Goal: Task Accomplishment & Management: Manage account settings

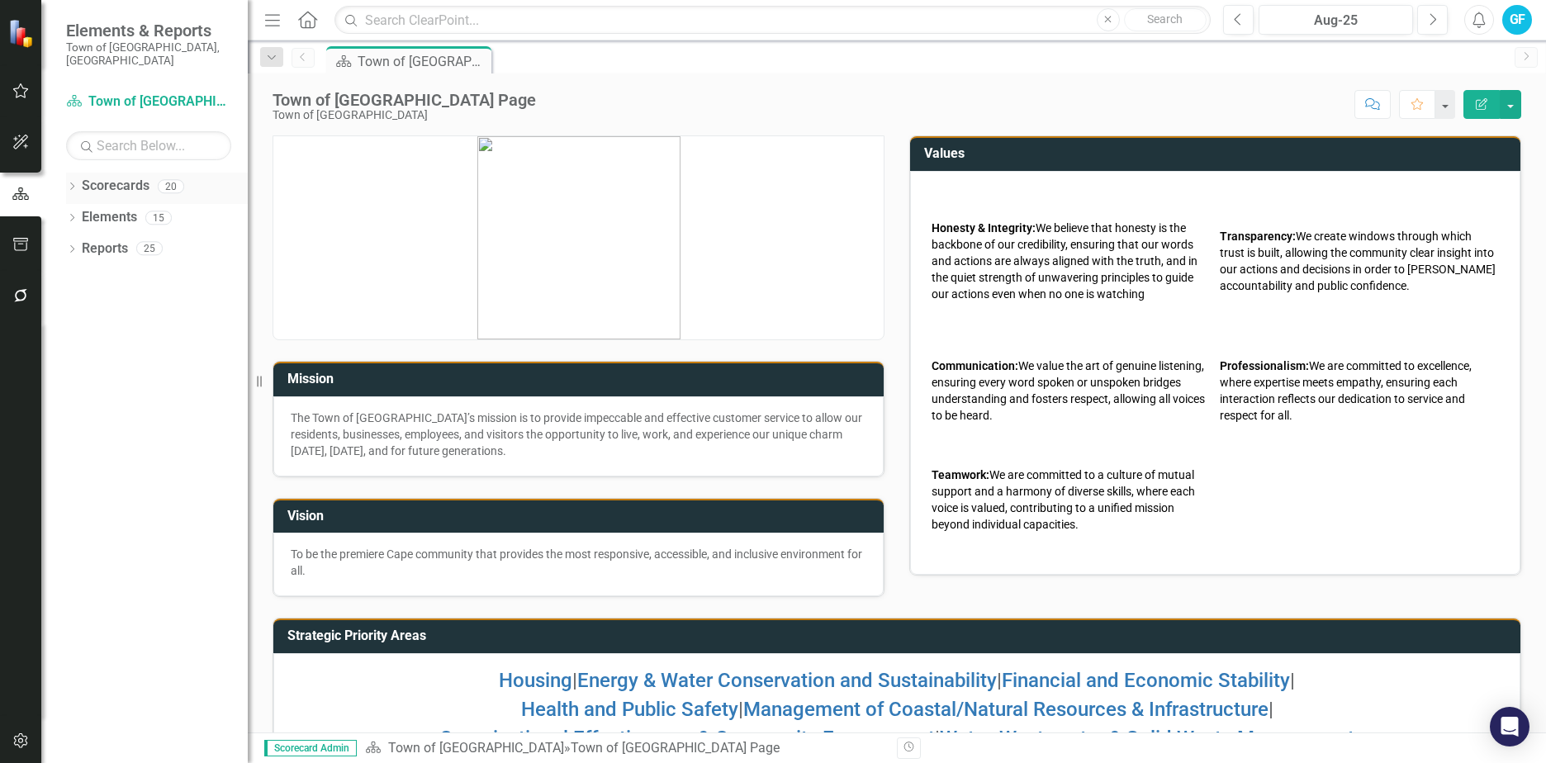
click at [133, 177] on link "Scorecards" at bounding box center [116, 186] width 68 height 19
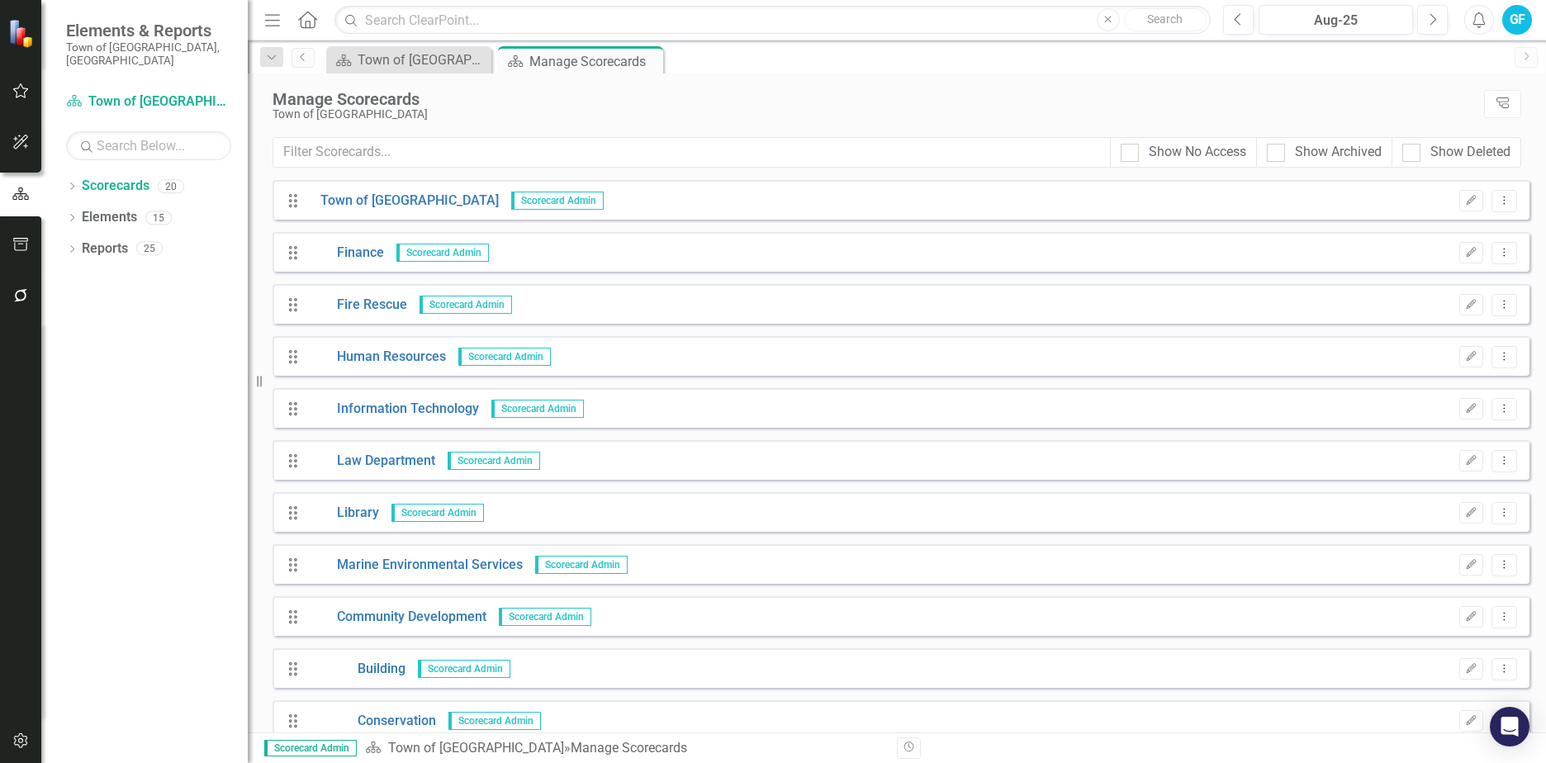
click at [586, 566] on span "Scorecard Admin" at bounding box center [581, 565] width 92 height 18
click at [489, 562] on link "Marine Environmental Services" at bounding box center [415, 565] width 215 height 19
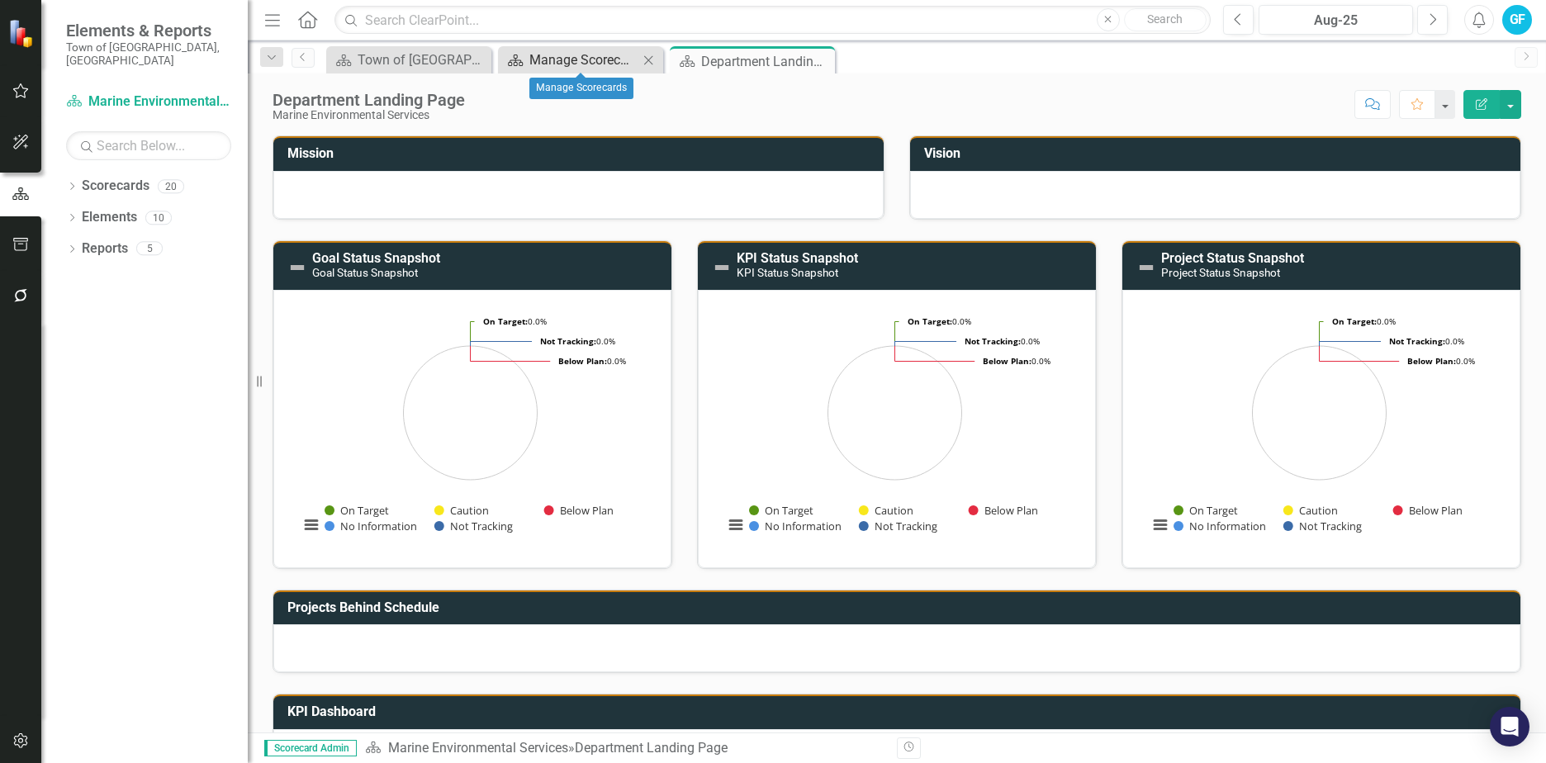
click at [570, 57] on div "Manage Scorecards" at bounding box center [583, 60] width 109 height 21
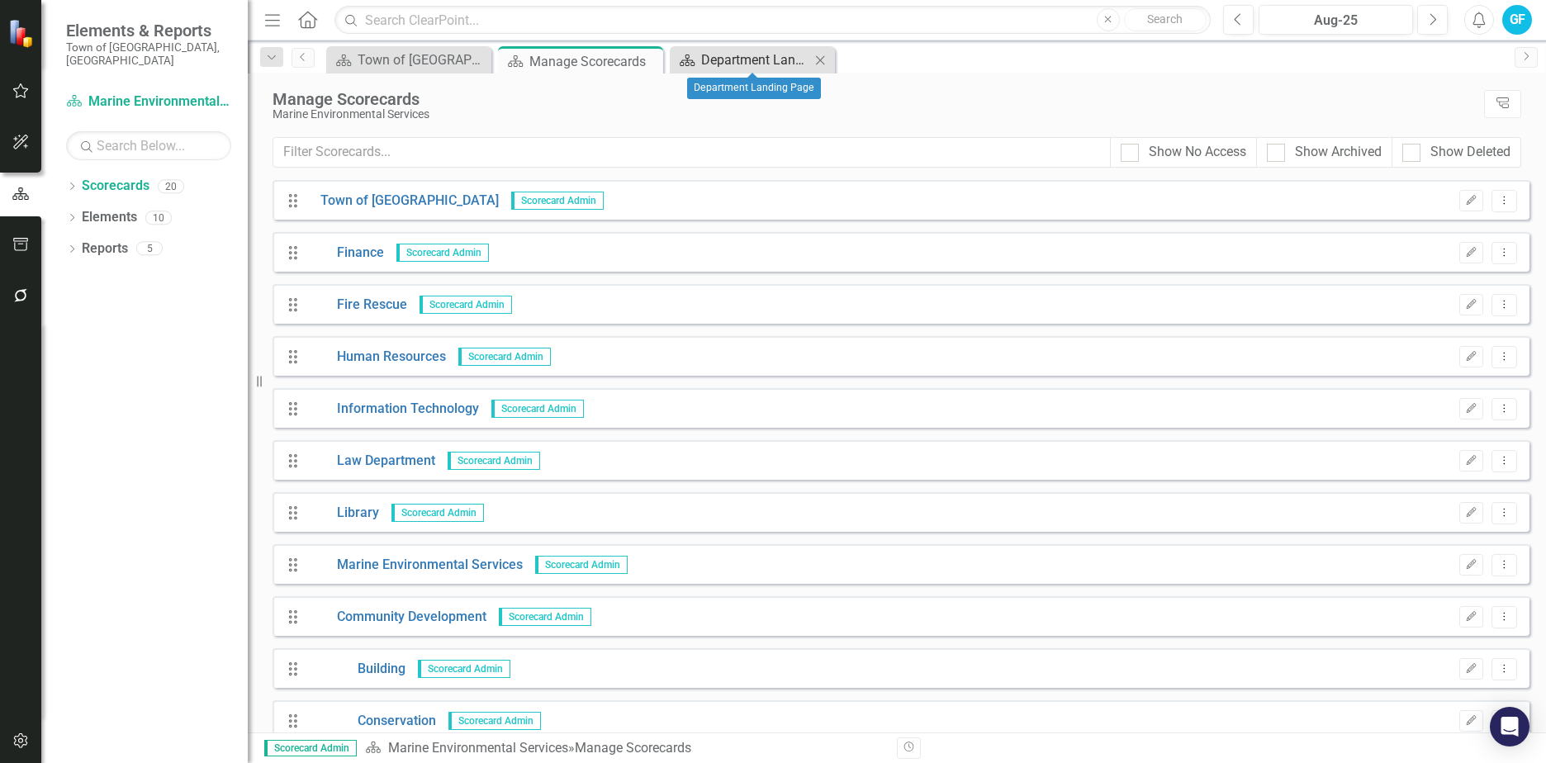
click at [755, 59] on div "Department Landing Page" at bounding box center [755, 60] width 109 height 21
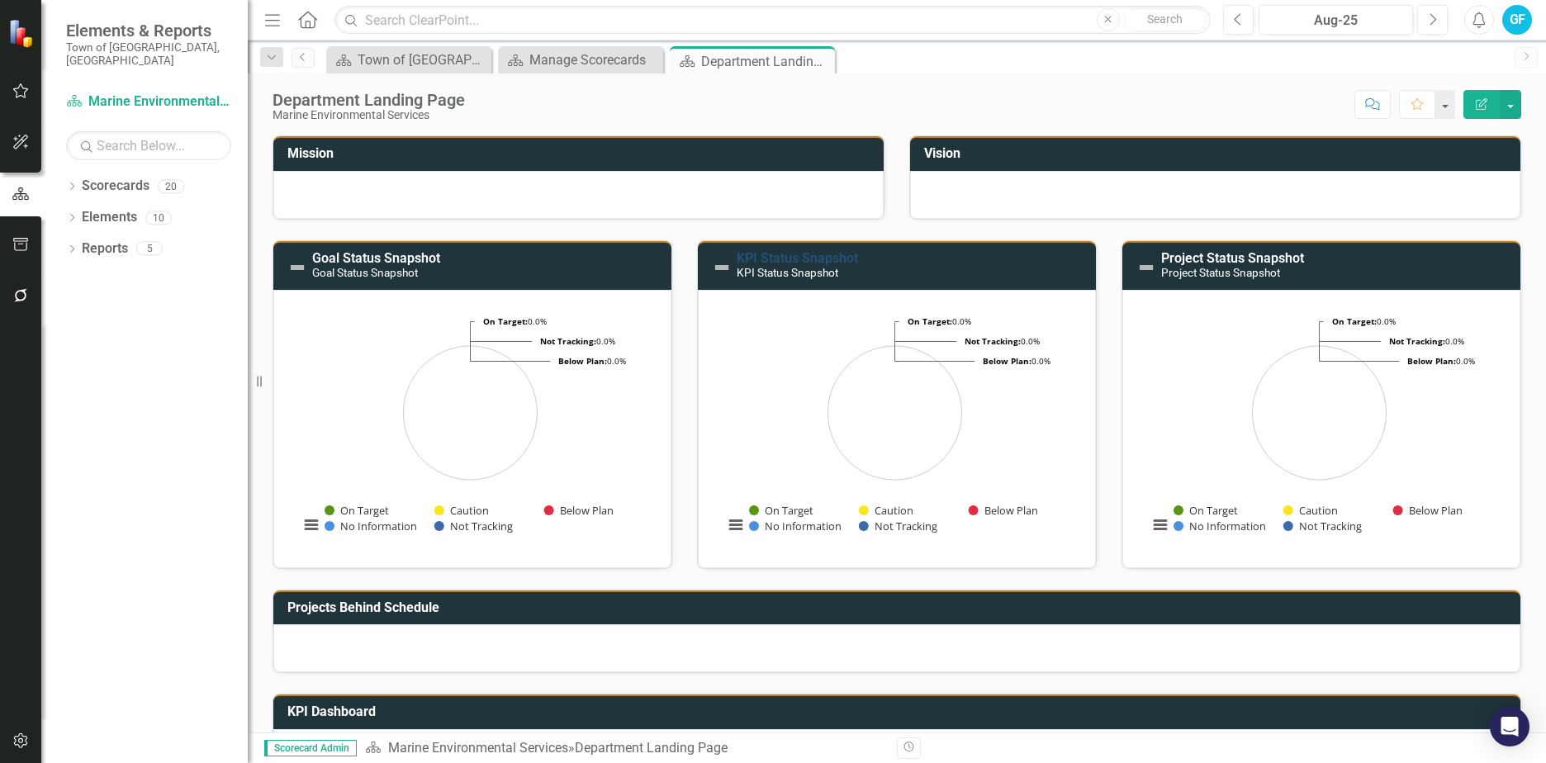
click at [823, 263] on link "KPI Status Snapshot" at bounding box center [796, 258] width 121 height 16
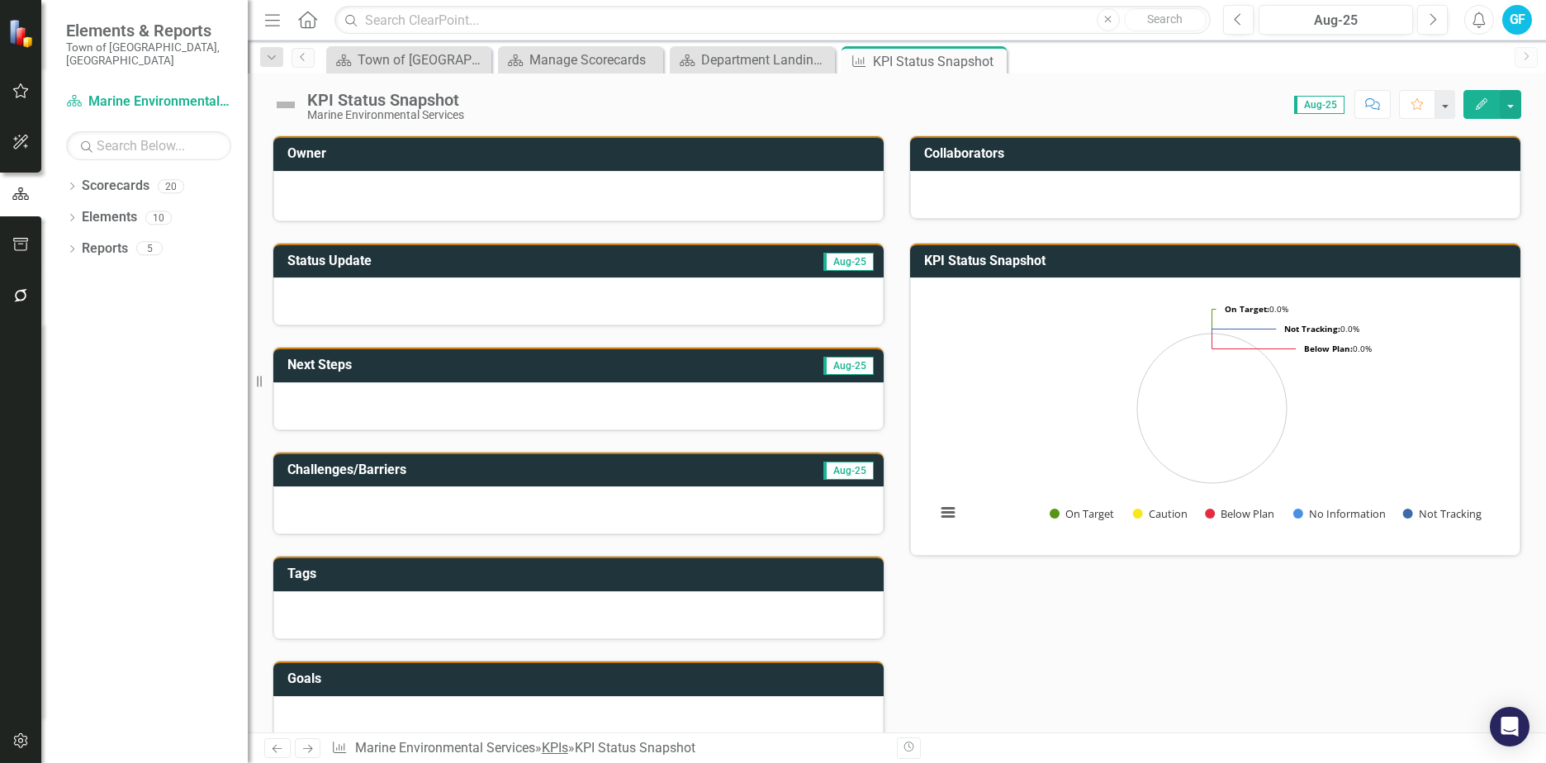
click at [566, 746] on link "KPIs" at bounding box center [555, 748] width 26 height 16
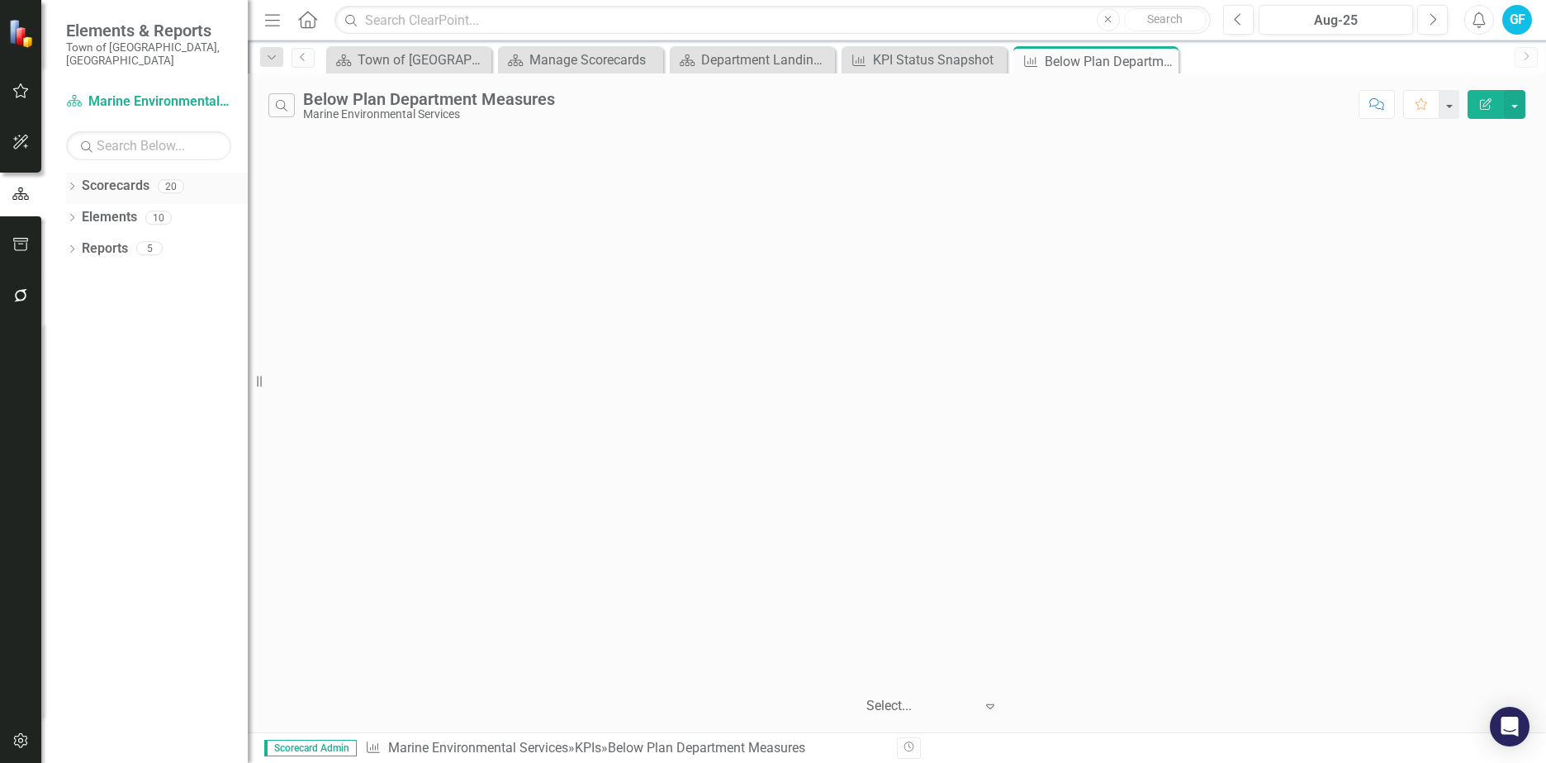
click at [133, 177] on link "Scorecards" at bounding box center [116, 186] width 68 height 19
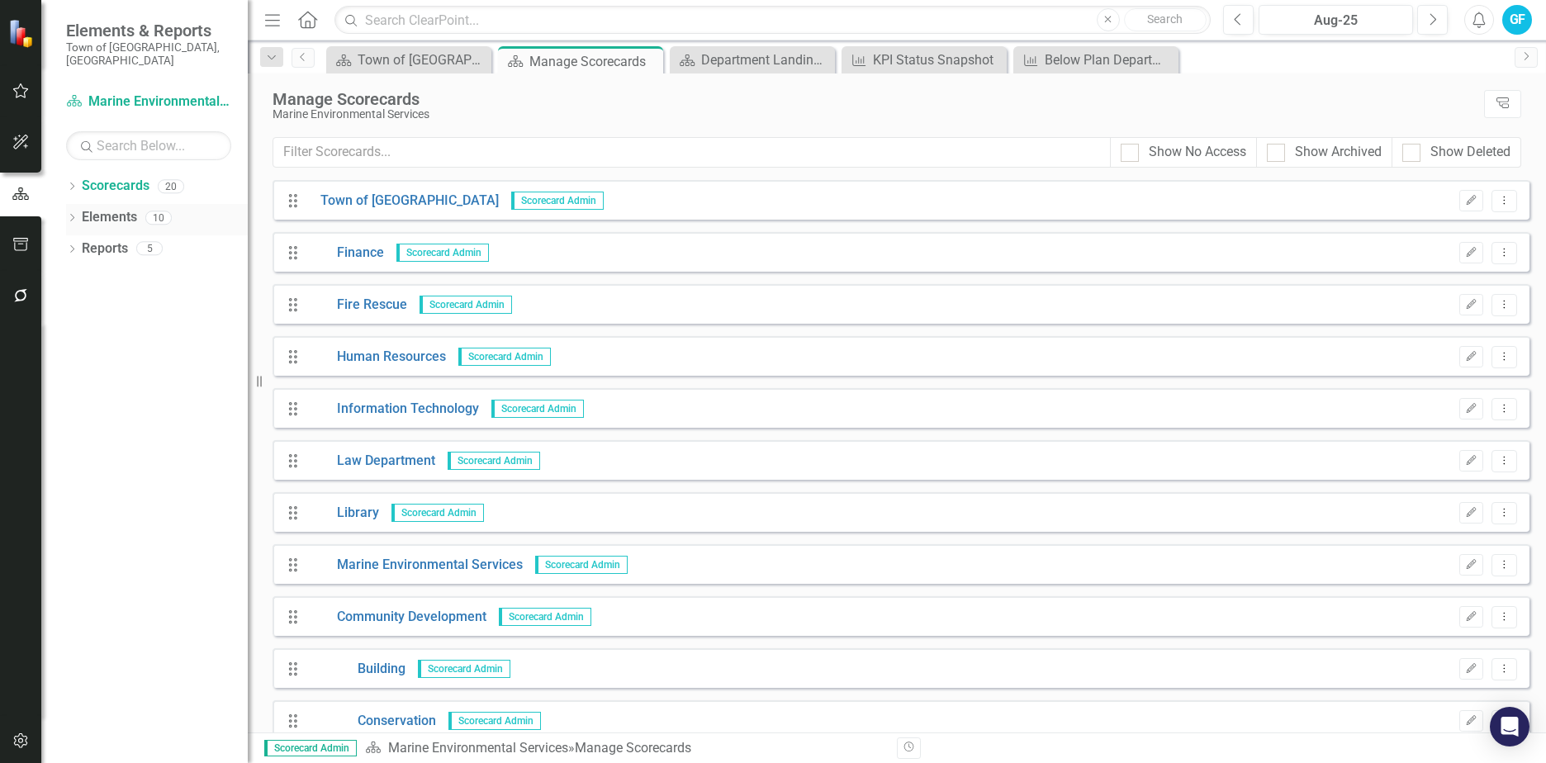
click at [121, 208] on link "Elements" at bounding box center [109, 217] width 55 height 19
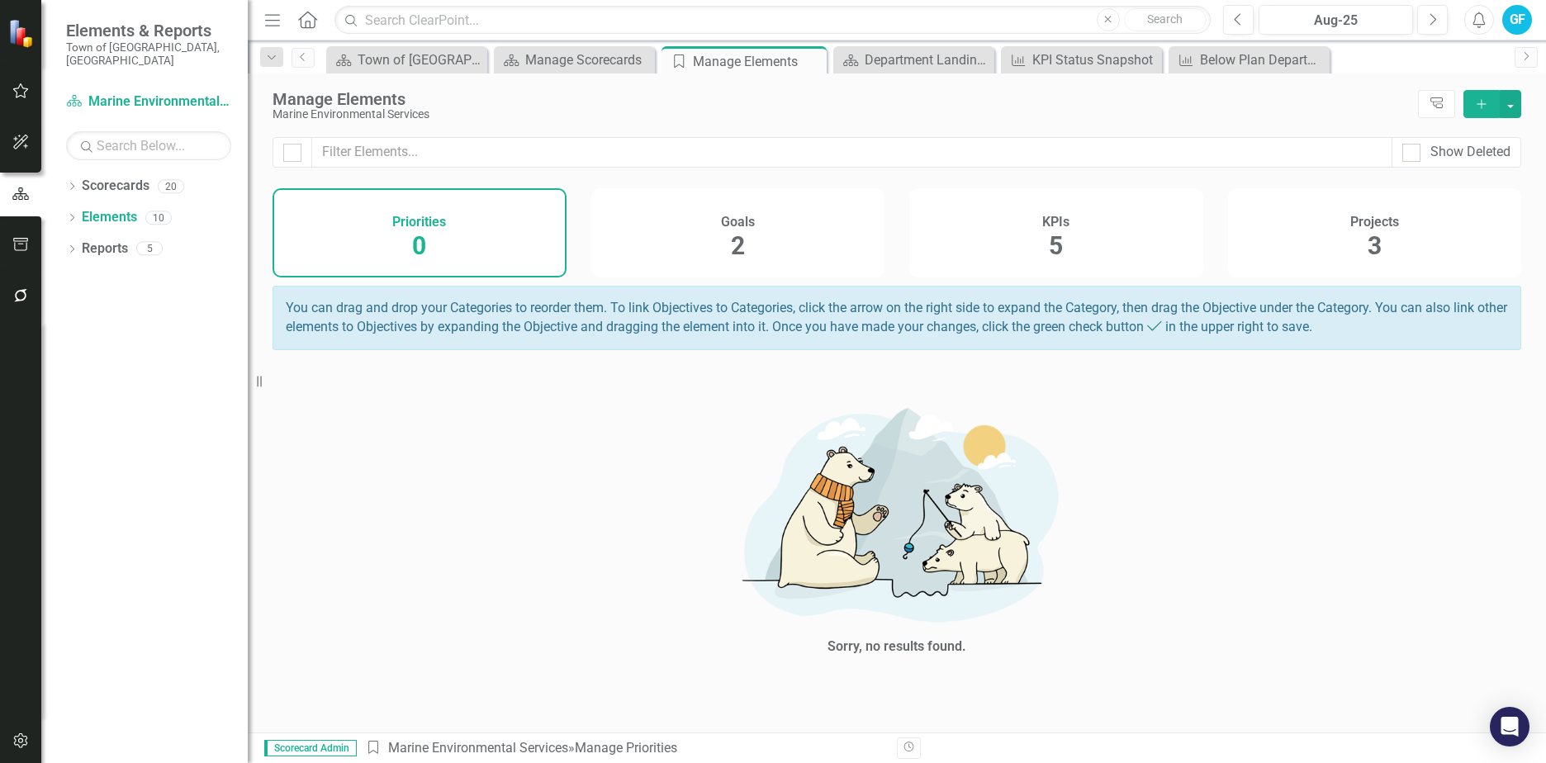
click at [1067, 236] on div "KPIs 5" at bounding box center [1056, 232] width 294 height 89
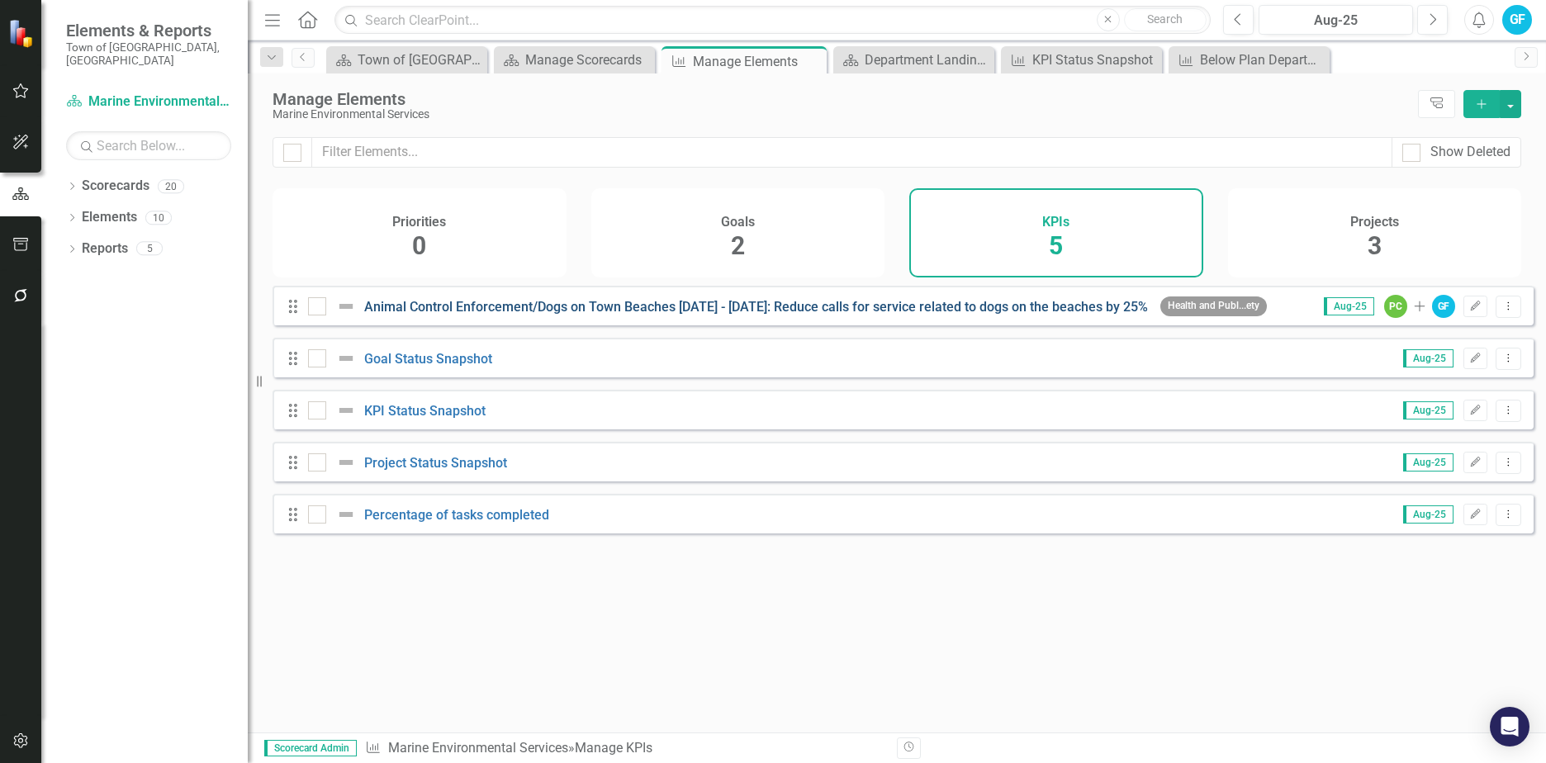
click at [858, 315] on link "Animal Control Enforcement/Dogs on Town Beaches [DATE] - [DATE]: Reduce calls f…" at bounding box center [755, 307] width 783 height 16
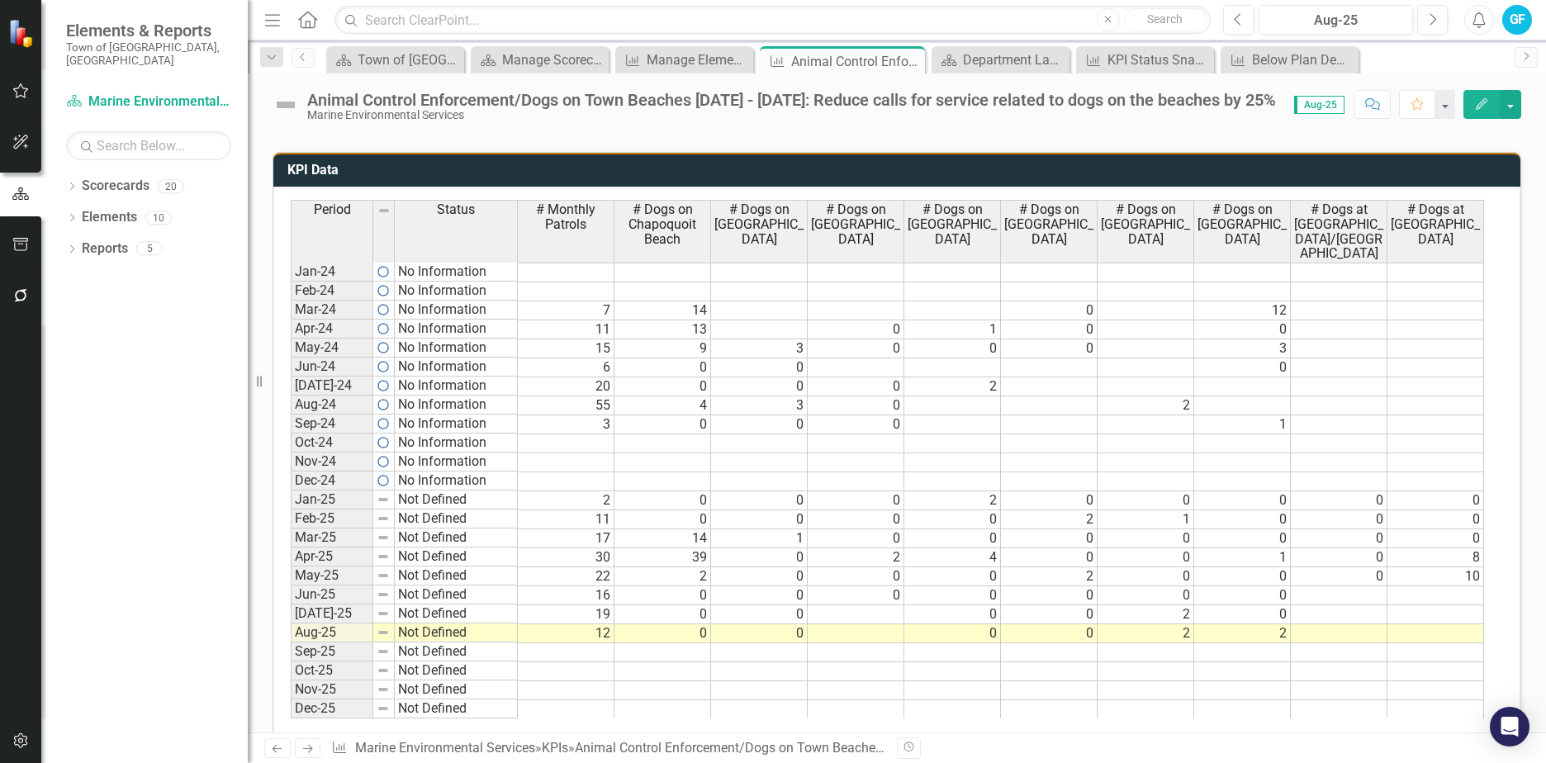
scroll to position [816, 0]
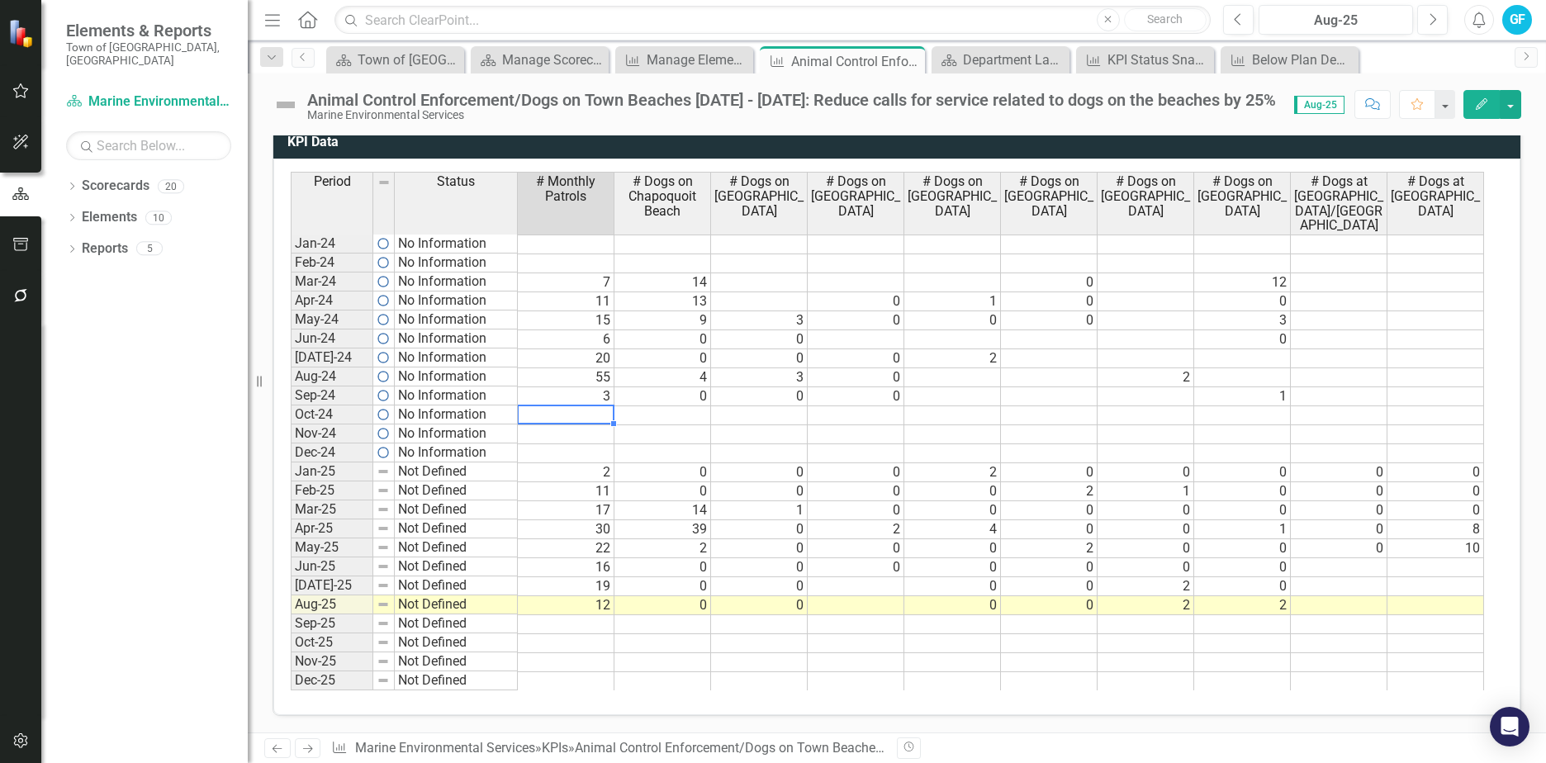
click at [597, 408] on td at bounding box center [566, 415] width 97 height 19
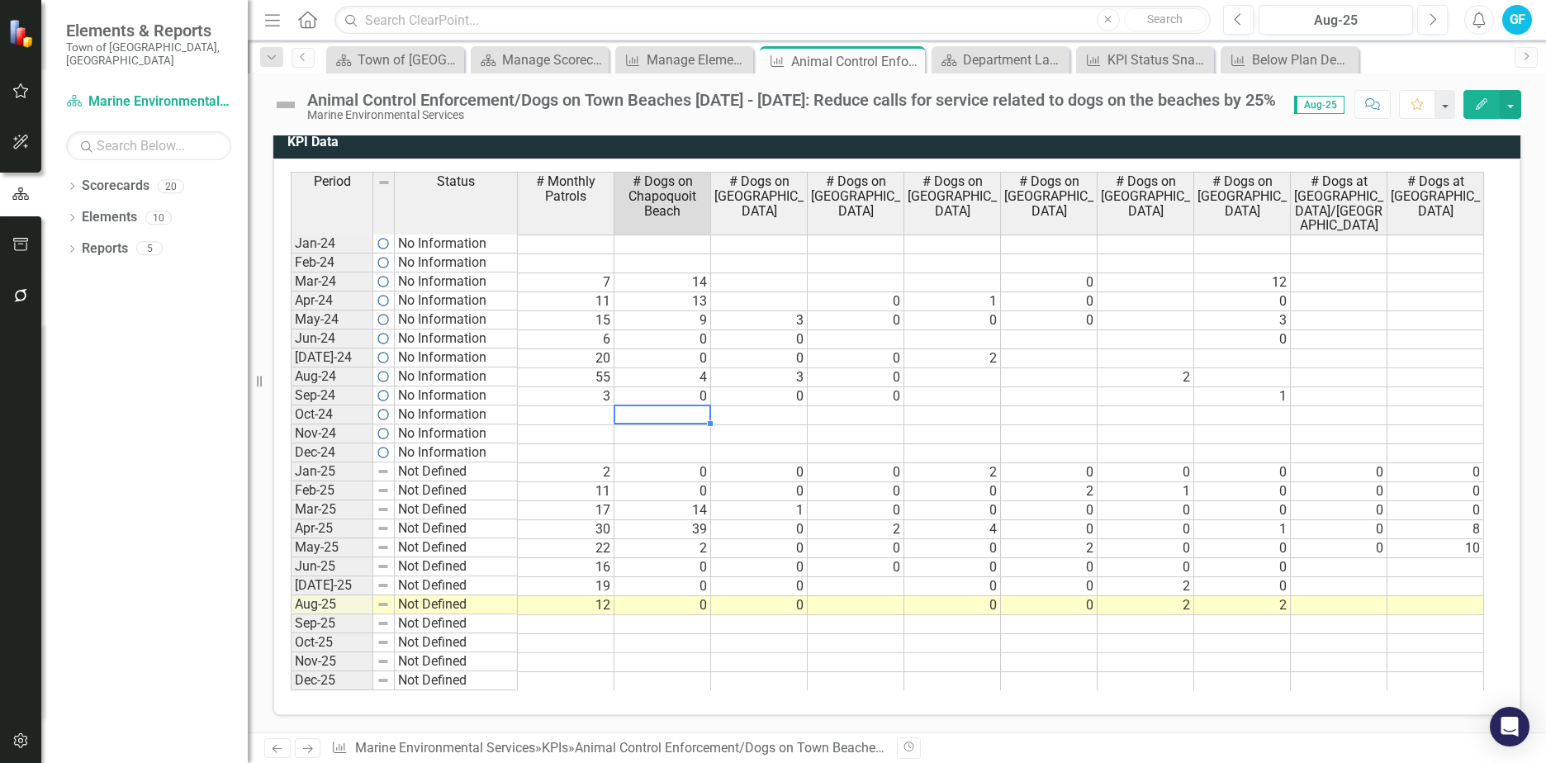
click at [681, 409] on td at bounding box center [662, 415] width 97 height 19
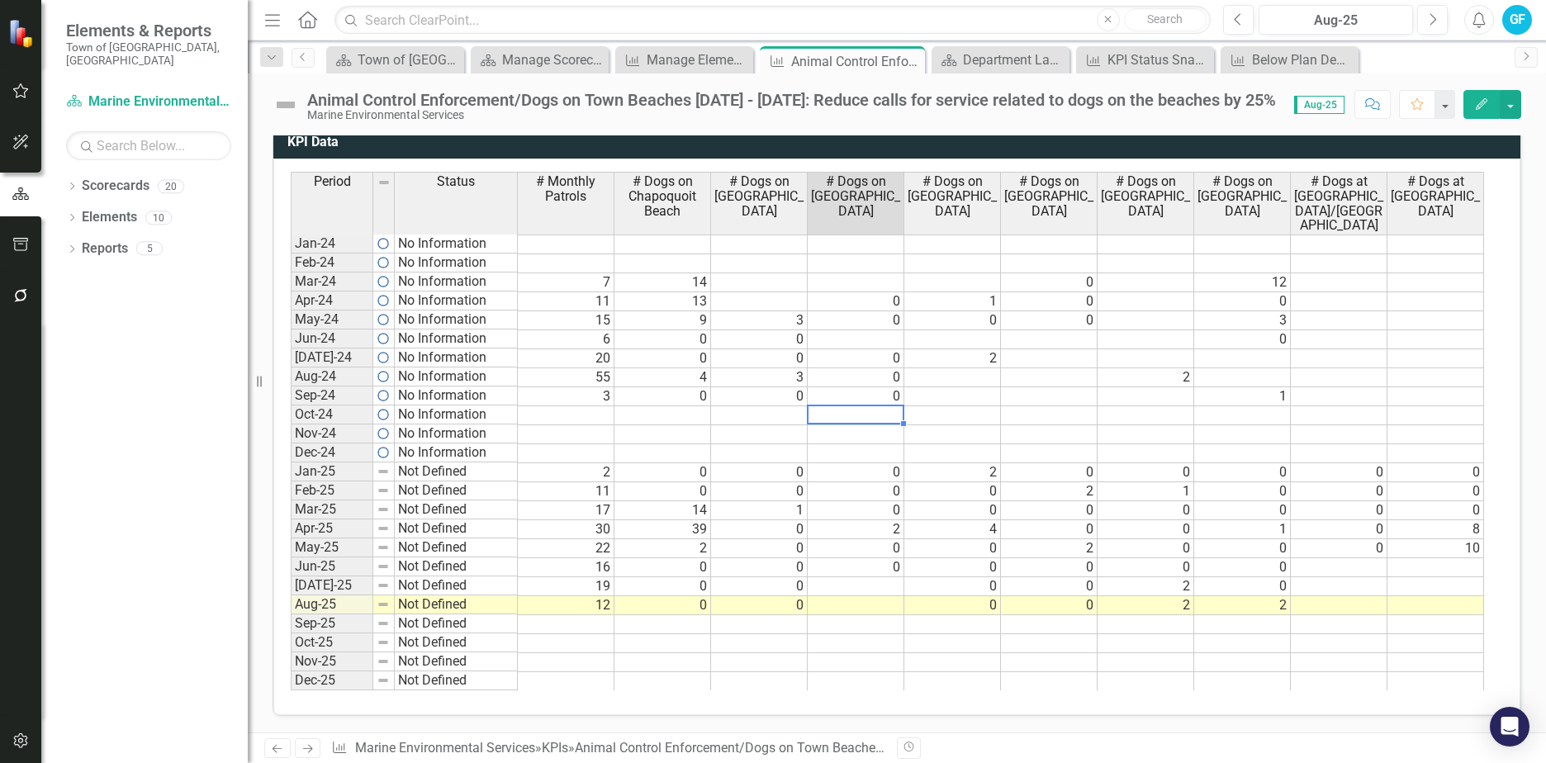
click at [853, 419] on td at bounding box center [855, 415] width 97 height 19
type textarea "2"
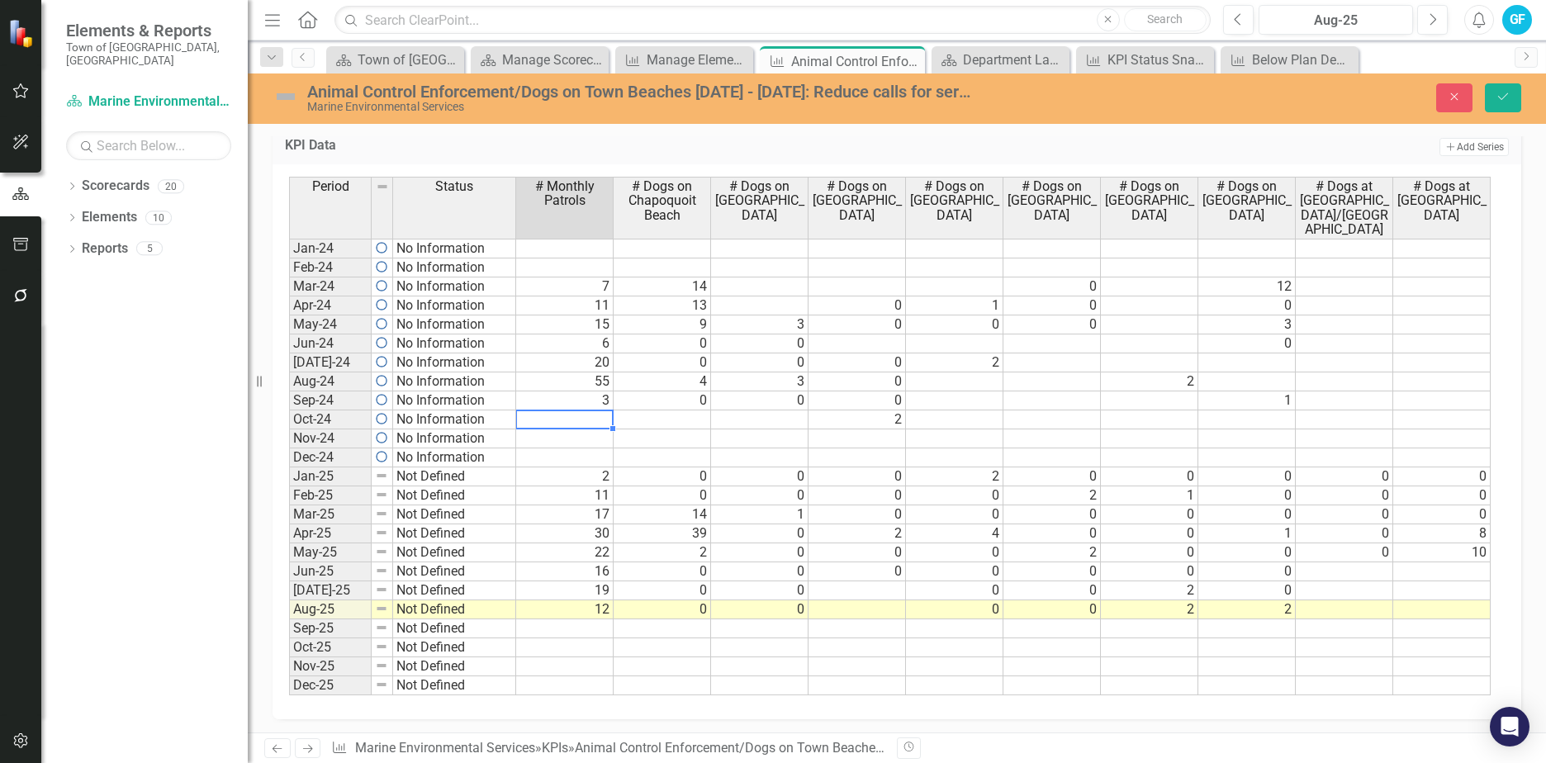
type textarea "5"
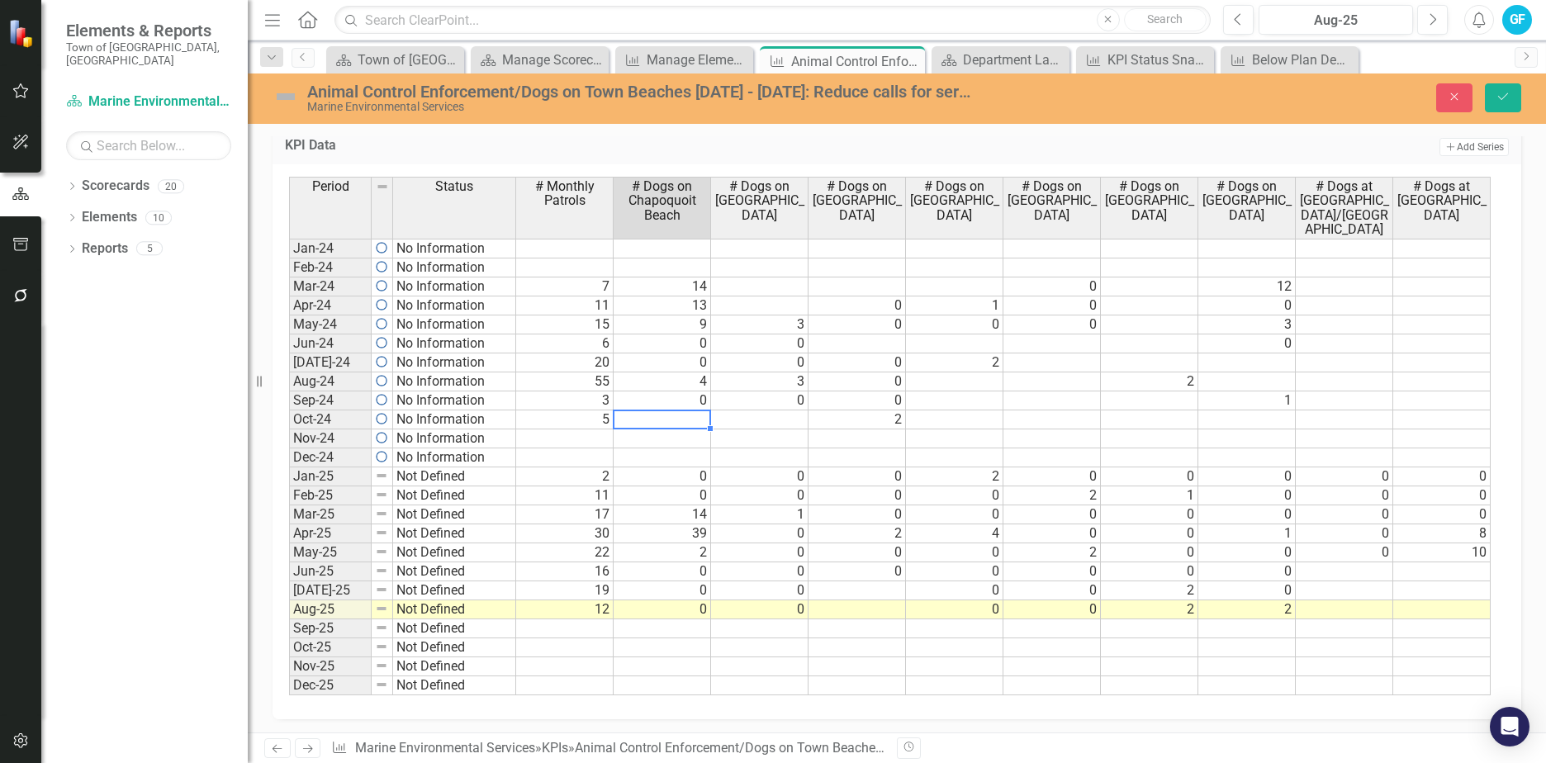
type textarea "5"
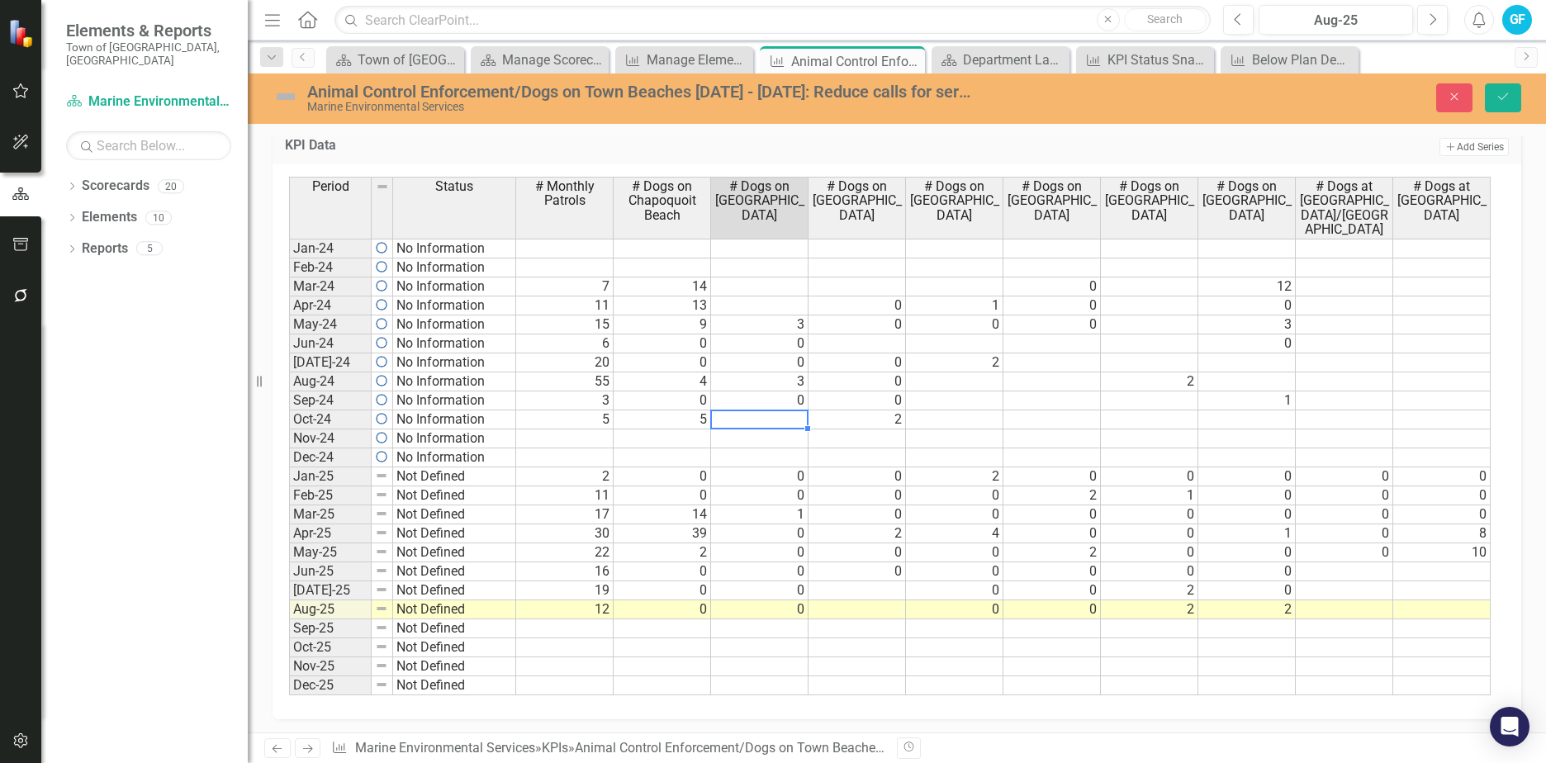
type textarea "0"
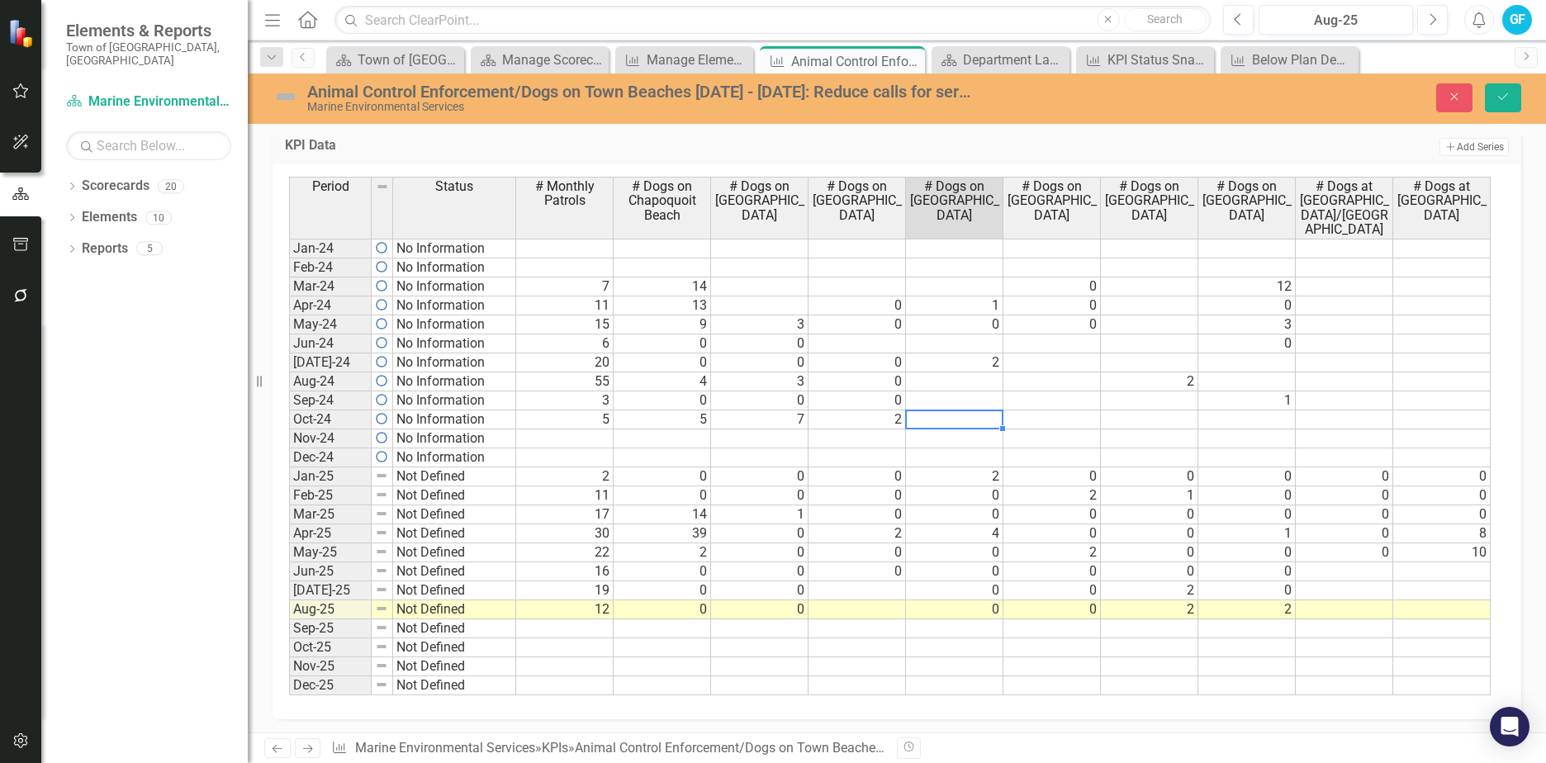
type textarea "0"
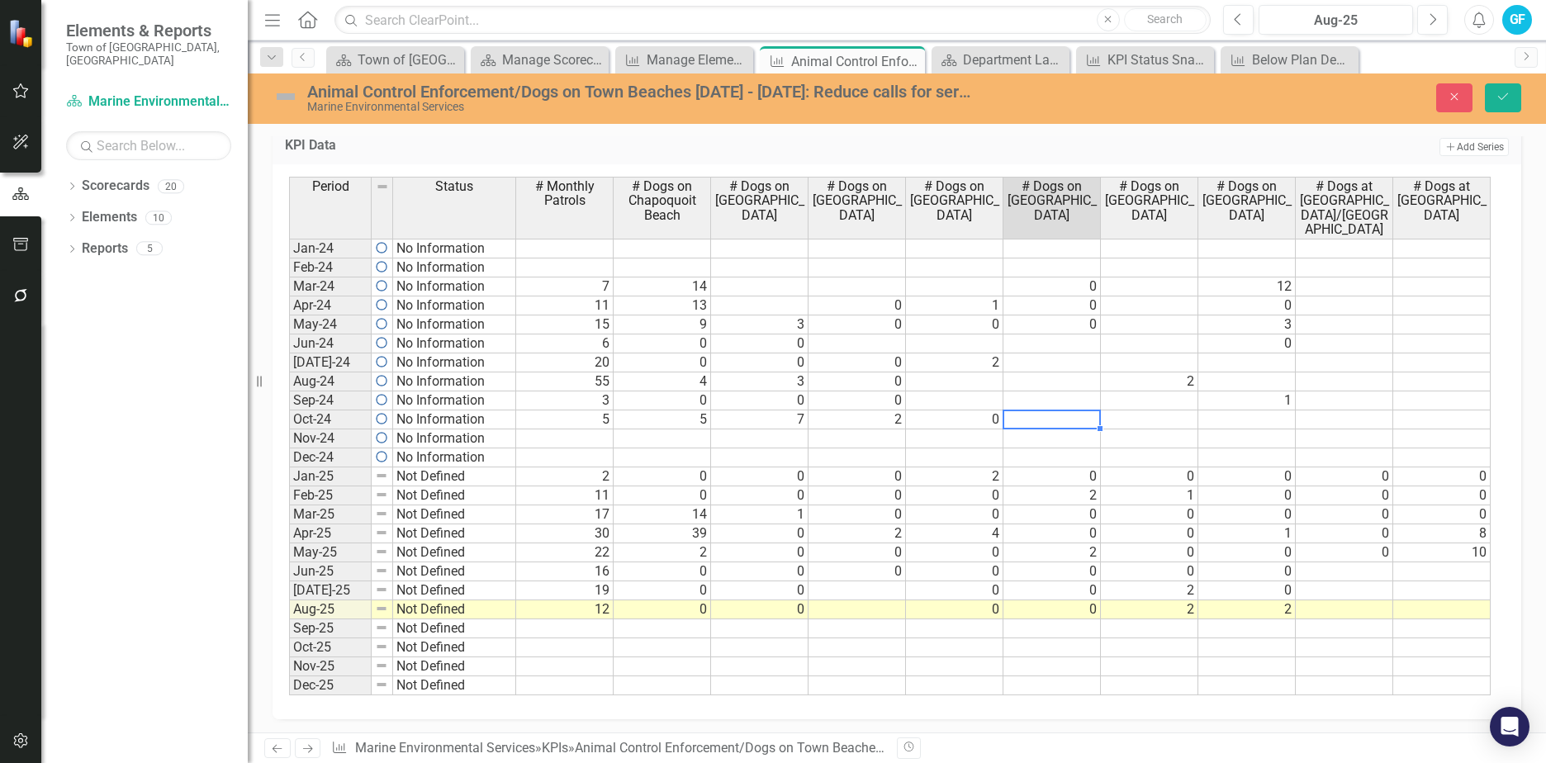
type textarea "0"
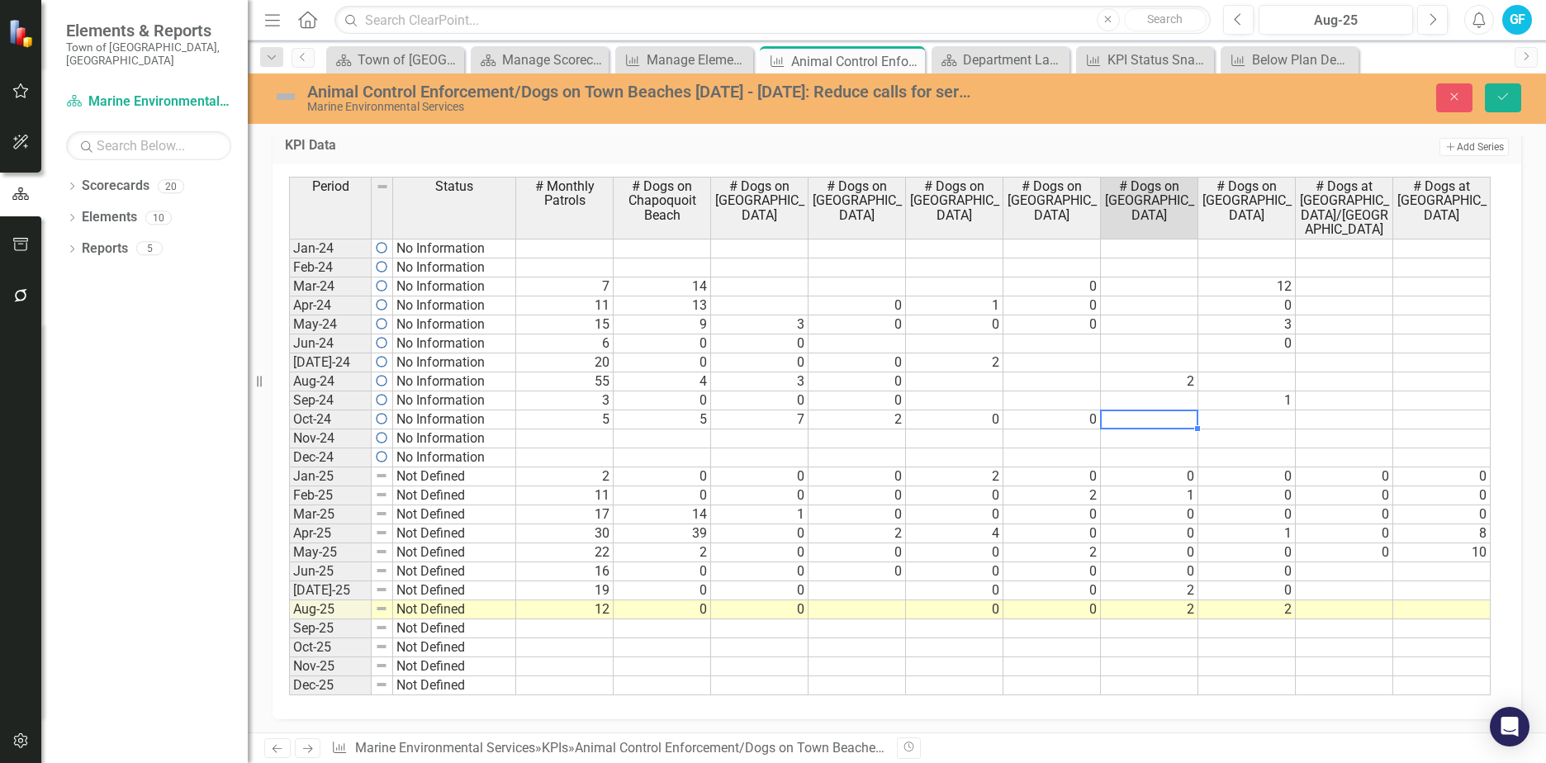
type textarea "0"
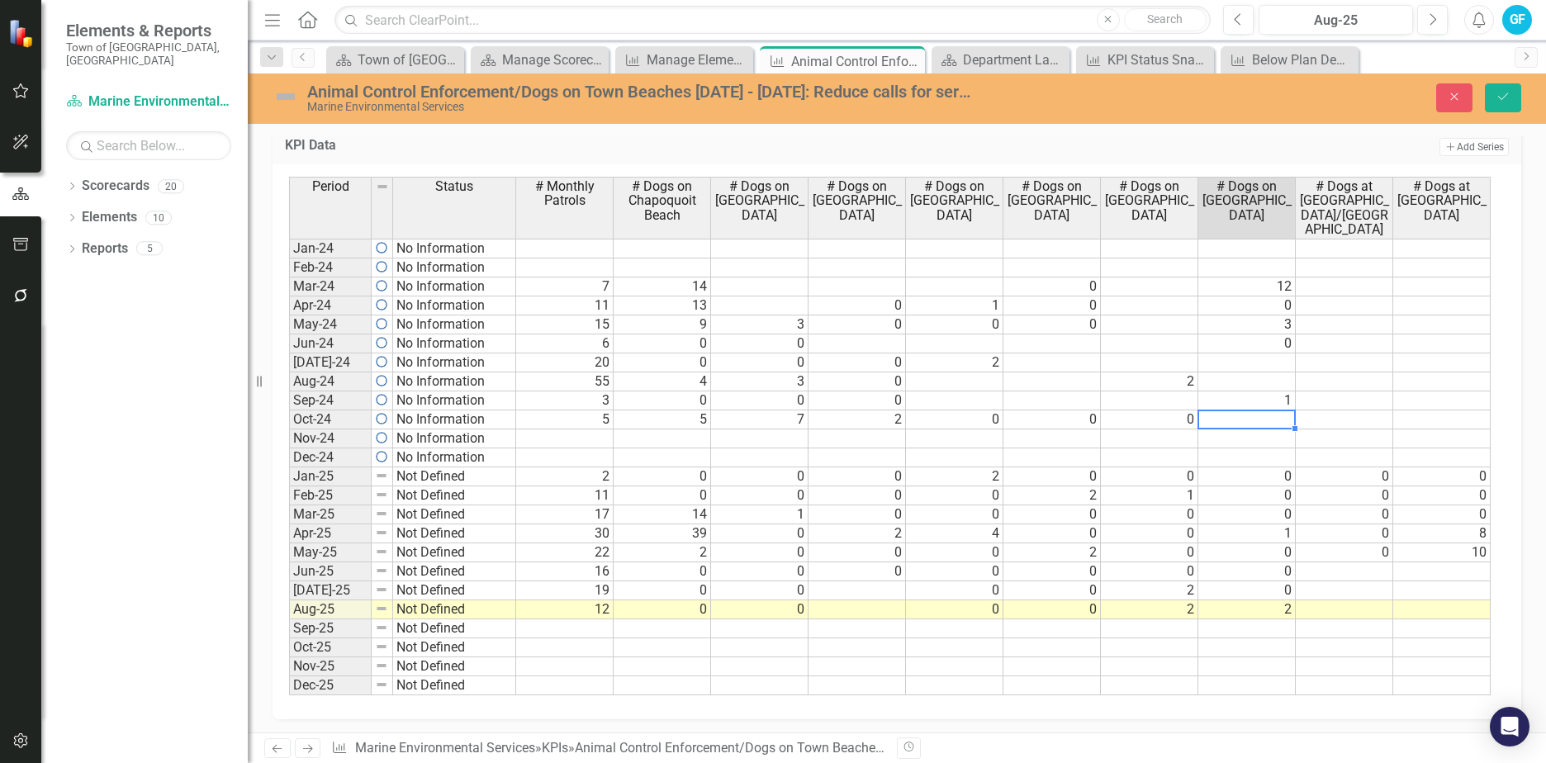
type textarea "0"
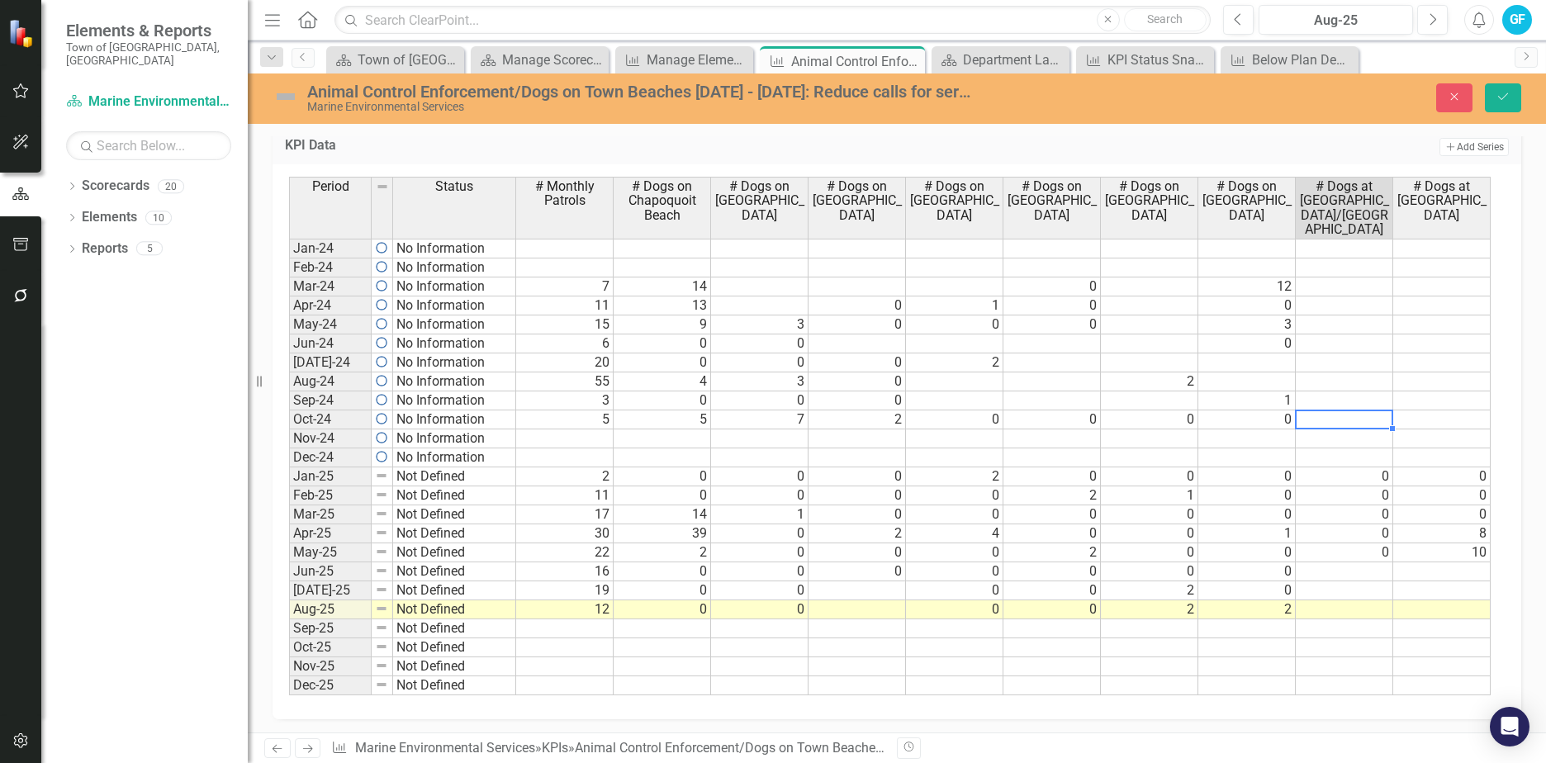
type textarea "0"
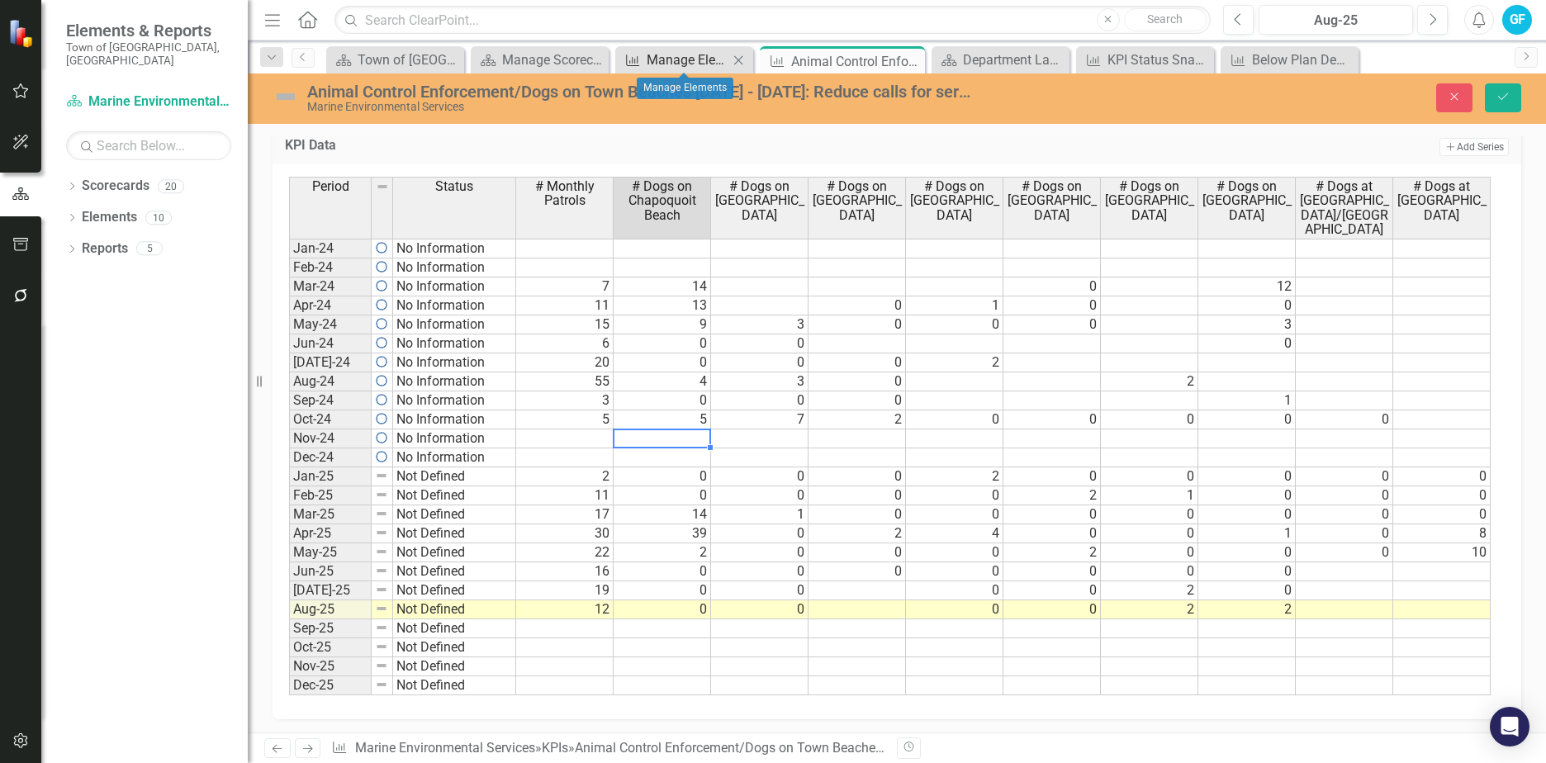
click at [666, 56] on div "Manage Elements" at bounding box center [687, 60] width 82 height 21
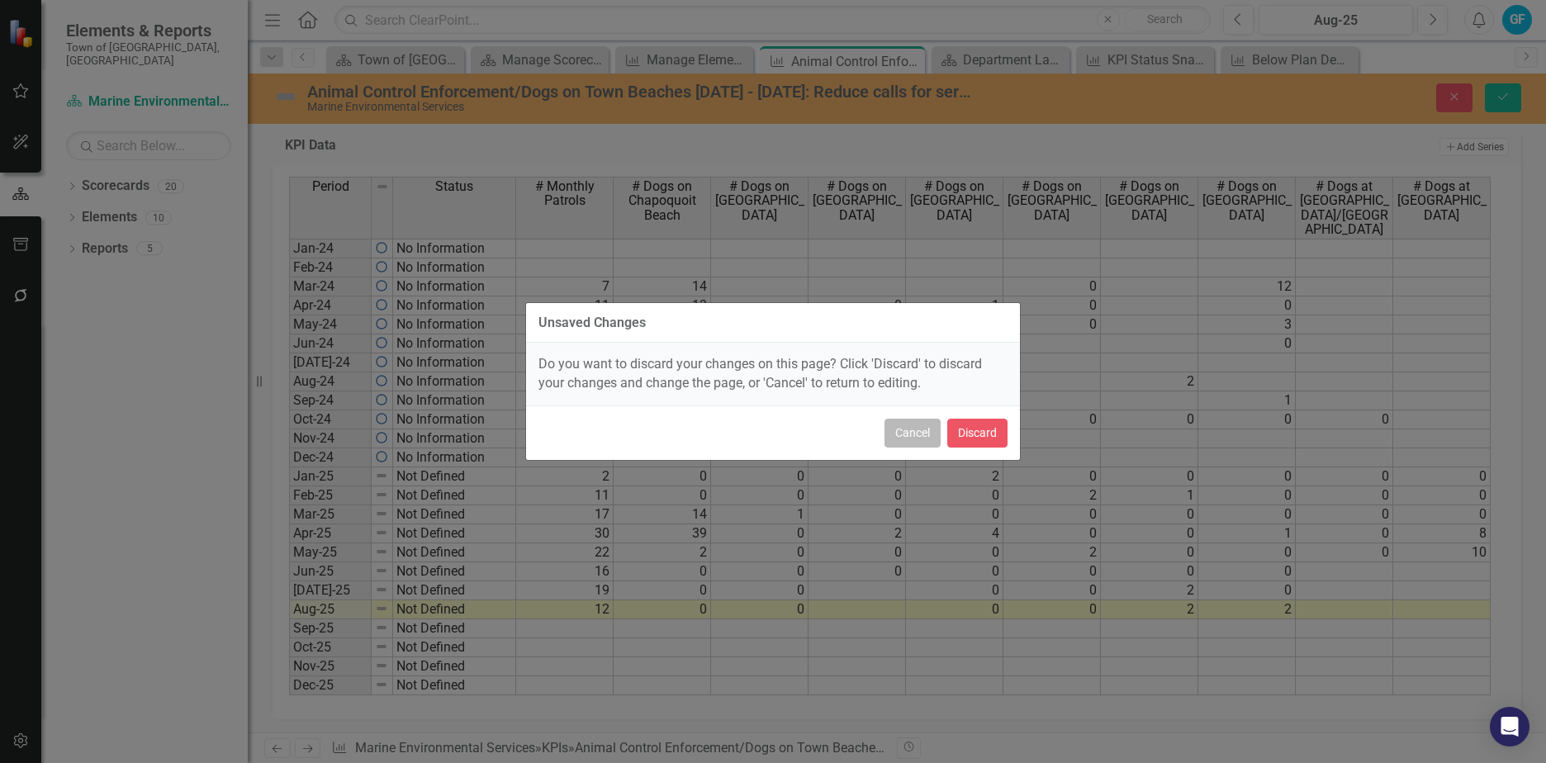
click at [919, 431] on button "Cancel" at bounding box center [912, 433] width 56 height 29
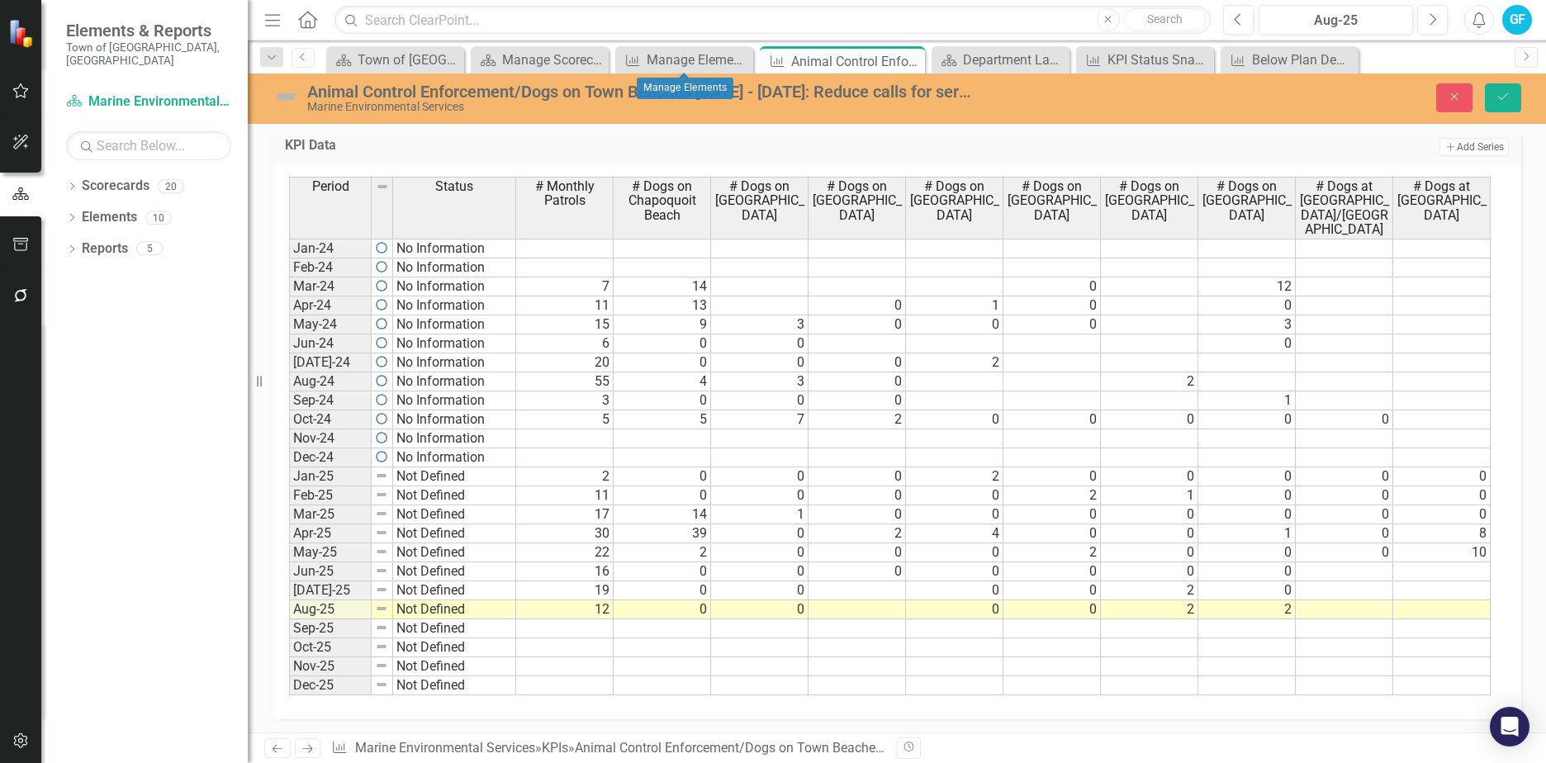
click at [1059, 365] on td at bounding box center [1051, 362] width 97 height 19
type textarea "0"
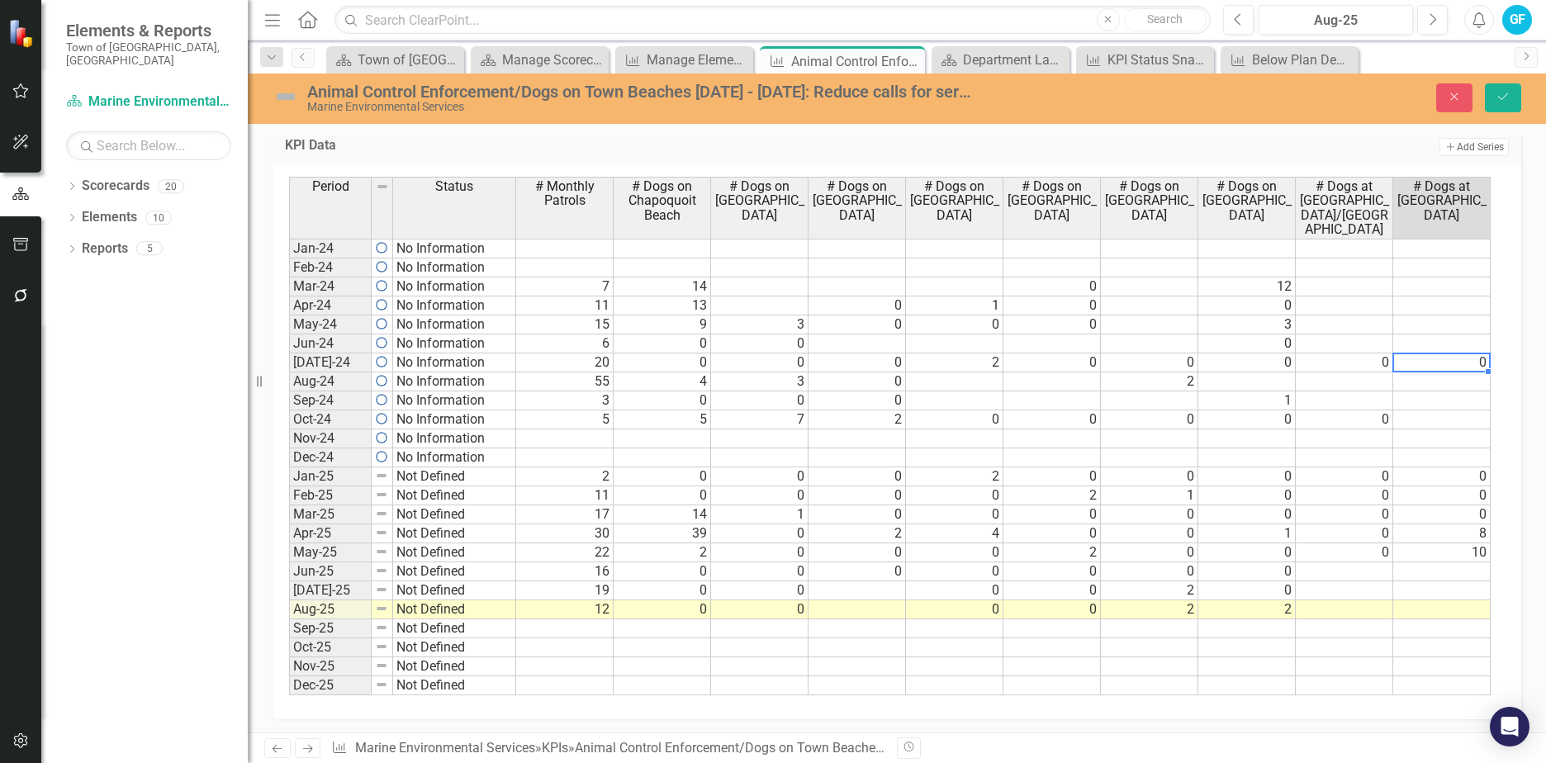
type textarea "0"
